Goal: Entertainment & Leisure: Consume media (video, audio)

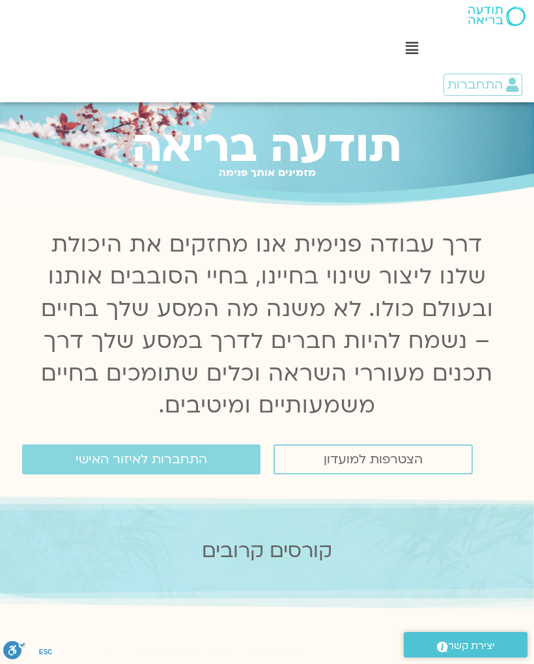
click at [503, 88] on span "התחברות" at bounding box center [483, 85] width 71 height 14
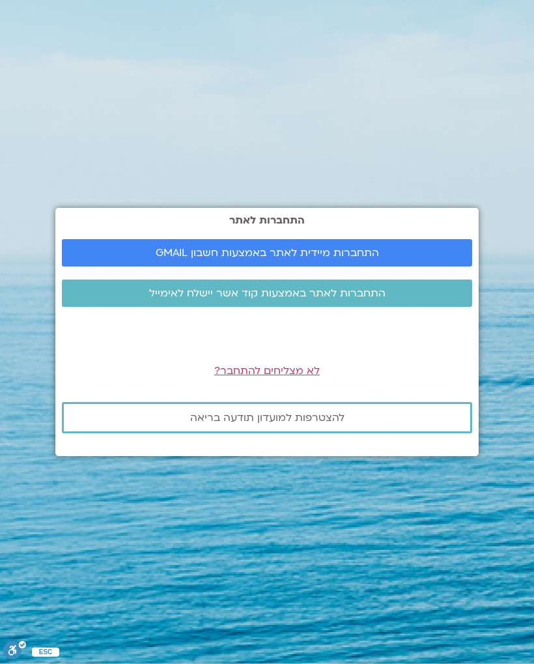
click at [347, 259] on span "התחברות מיידית לאתר באמצעות חשבון GMAIL" at bounding box center [267, 253] width 223 height 12
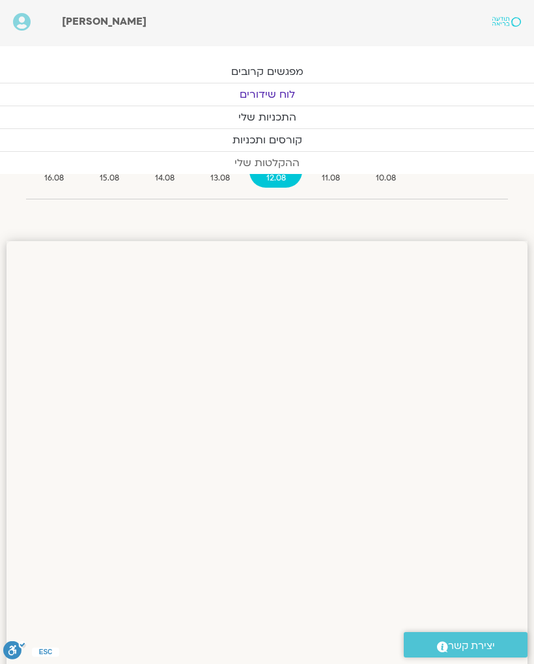
click at [312, 166] on link "ההקלטות שלי" at bounding box center [267, 163] width 534 height 22
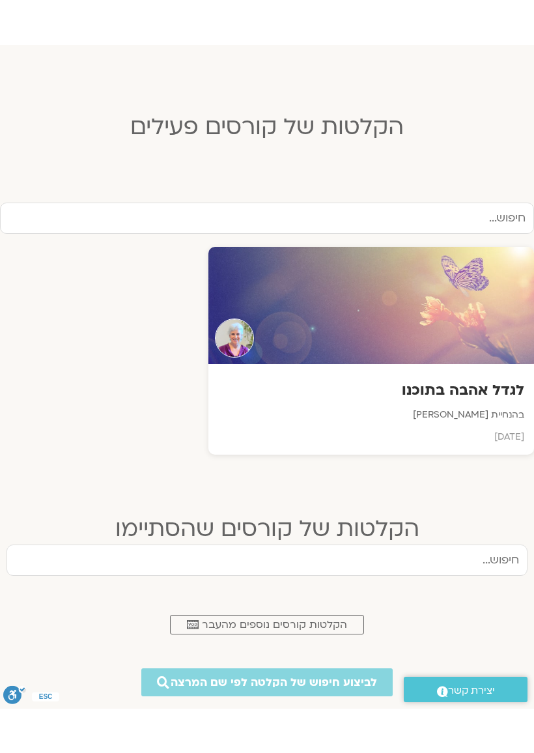
scroll to position [303, 0]
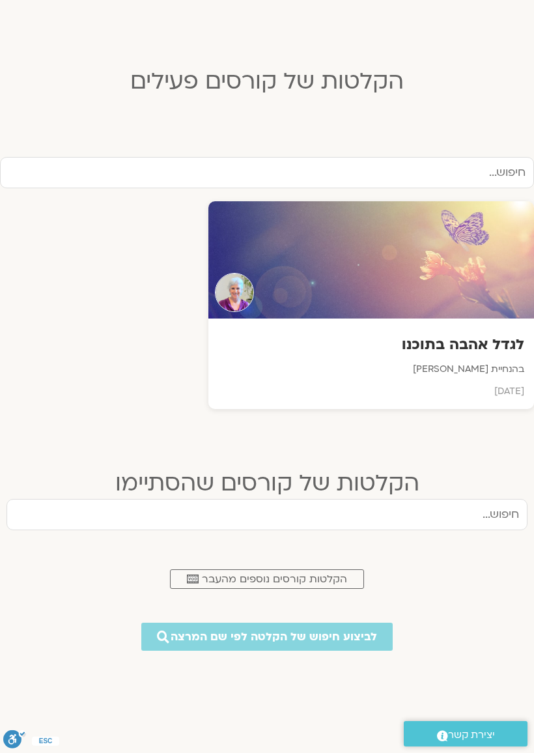
click at [501, 351] on h3 "לגדל אהבה בתוכנו" at bounding box center [371, 345] width 306 height 20
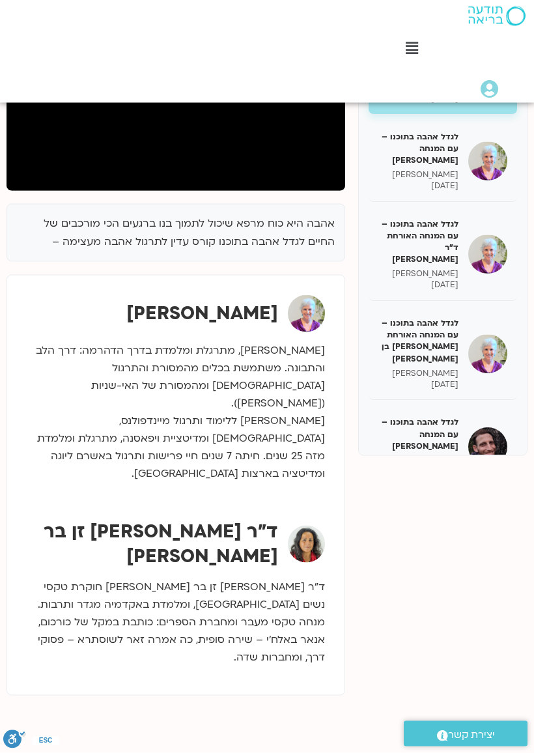
scroll to position [273, 0]
click at [452, 416] on h5 "לגדל אהבה בתוכנו – עם המנחה [PERSON_NAME]" at bounding box center [418, 434] width 80 height 36
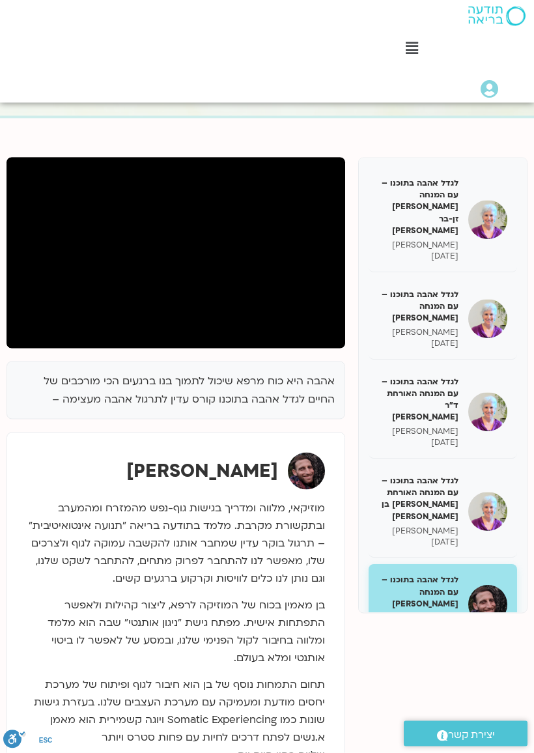
scroll to position [112, 0]
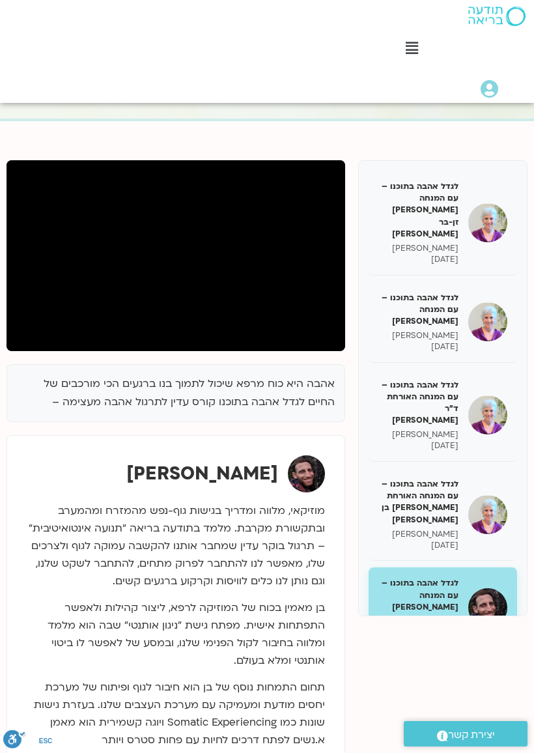
click at [171, 351] on div "אהבה היא כוח מרפא שיכול לתמוך בנו ברגעים הכי מורכבים של החיים לגדל אהבה בתוכנו …" at bounding box center [267, 478] width 521 height 636
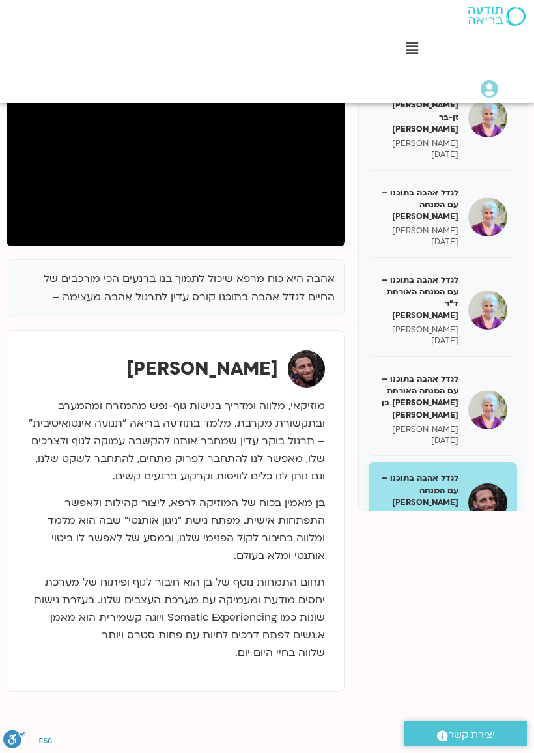
scroll to position [218, 0]
